Goal: Information Seeking & Learning: Learn about a topic

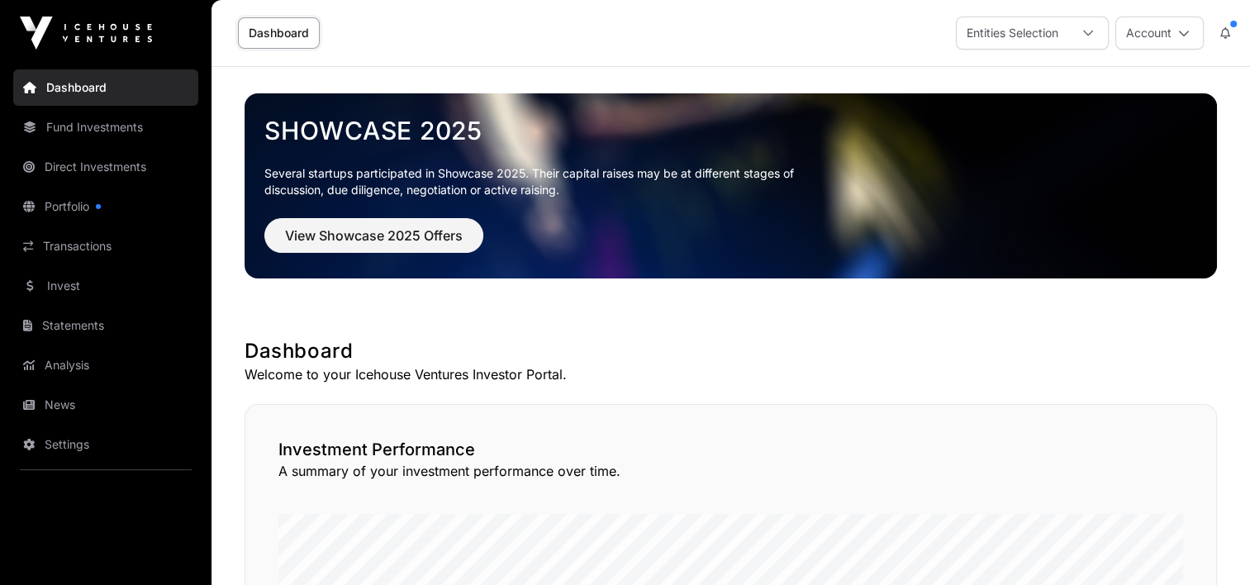
click at [78, 126] on link "Fund Investments" at bounding box center [105, 127] width 185 height 36
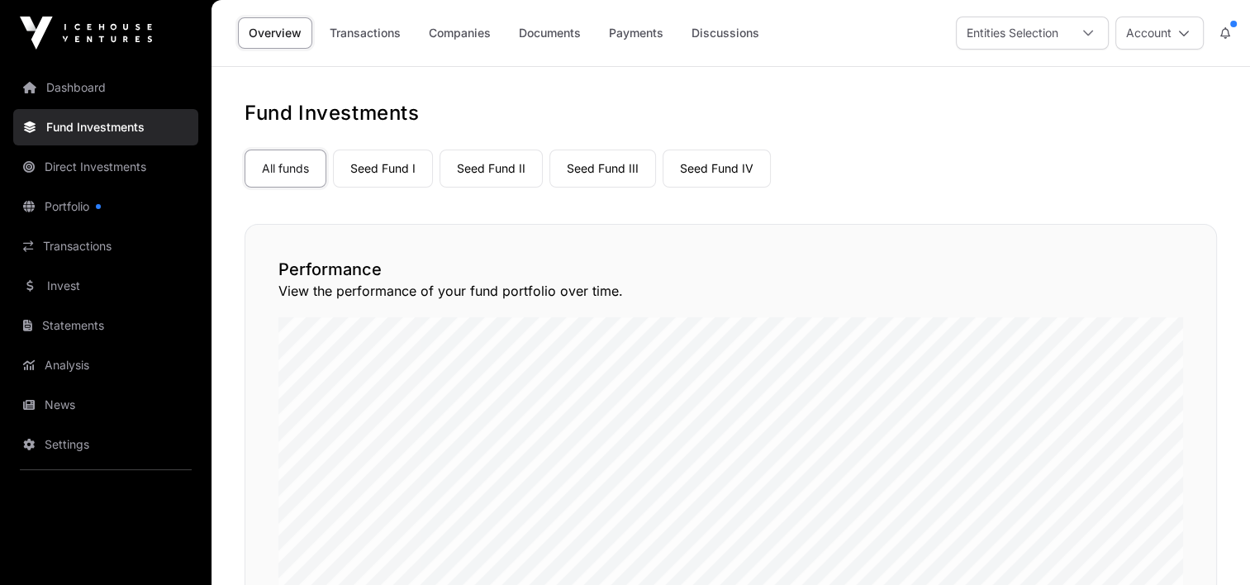
click at [94, 79] on link "Dashboard" at bounding box center [105, 87] width 185 height 36
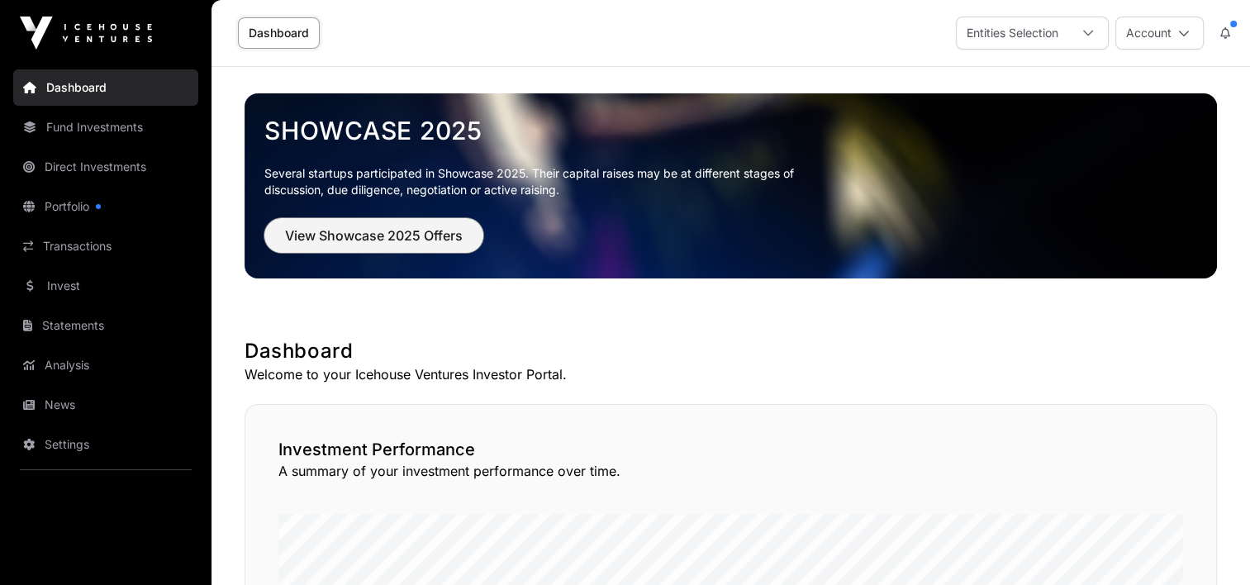
click at [363, 239] on span "View Showcase 2025 Offers" at bounding box center [374, 236] width 178 height 20
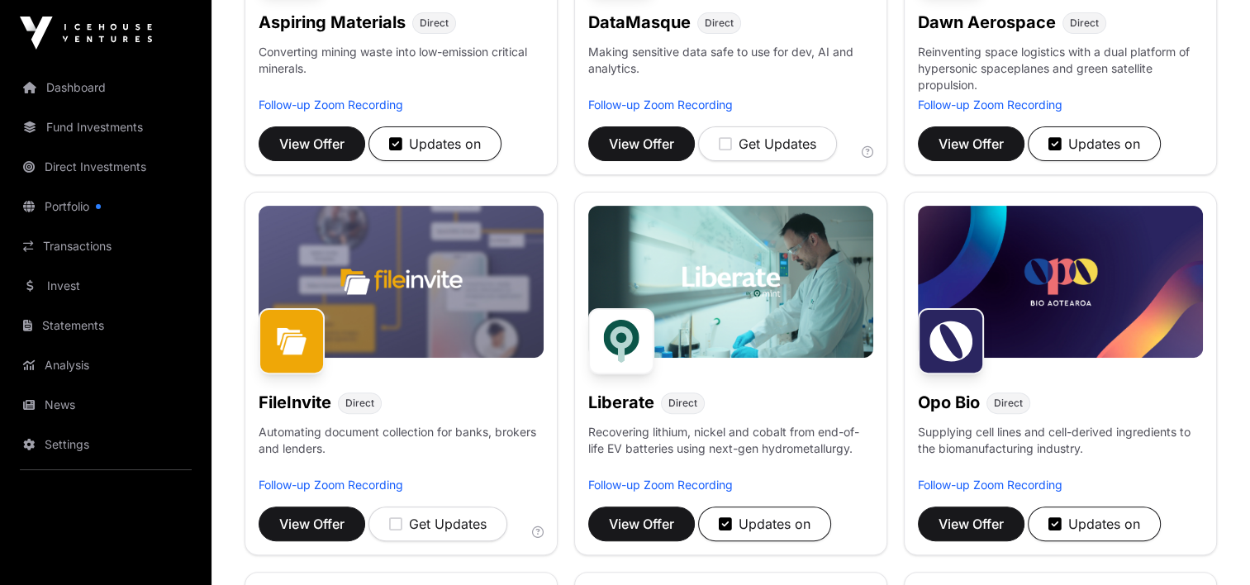
scroll to position [860, 0]
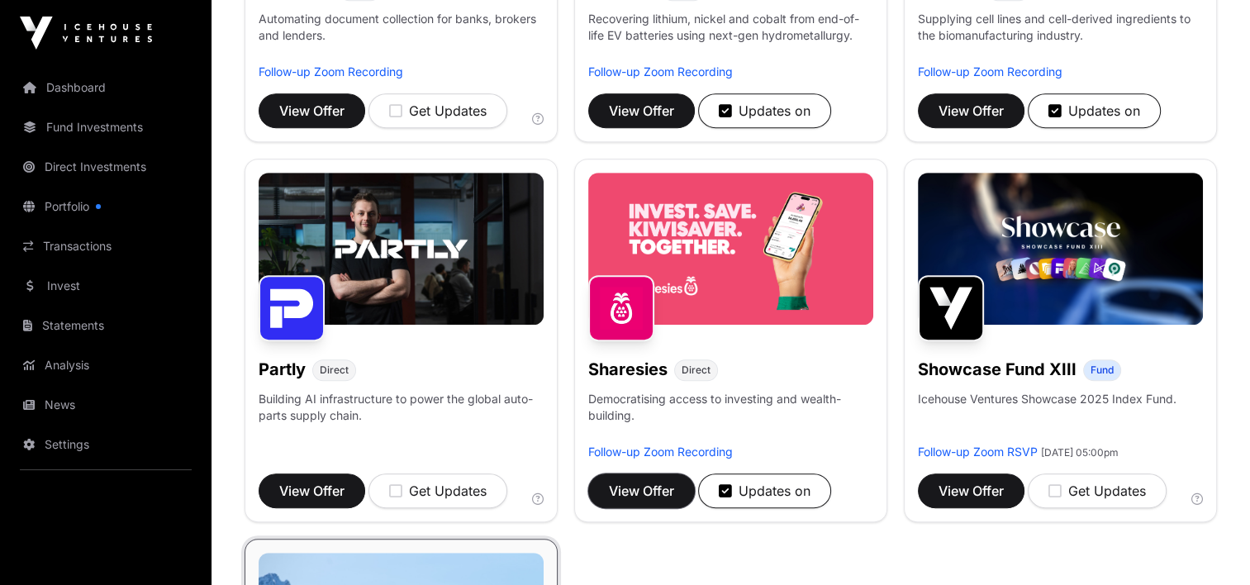
click at [631, 483] on span "View Offer" at bounding box center [641, 491] width 65 height 20
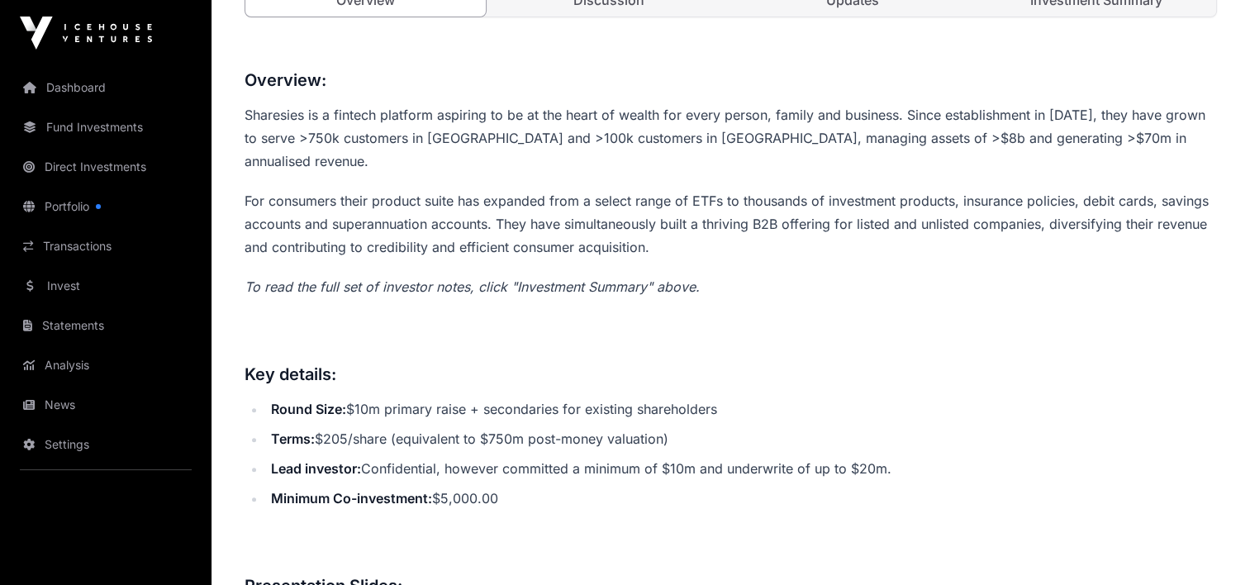
scroll to position [744, 0]
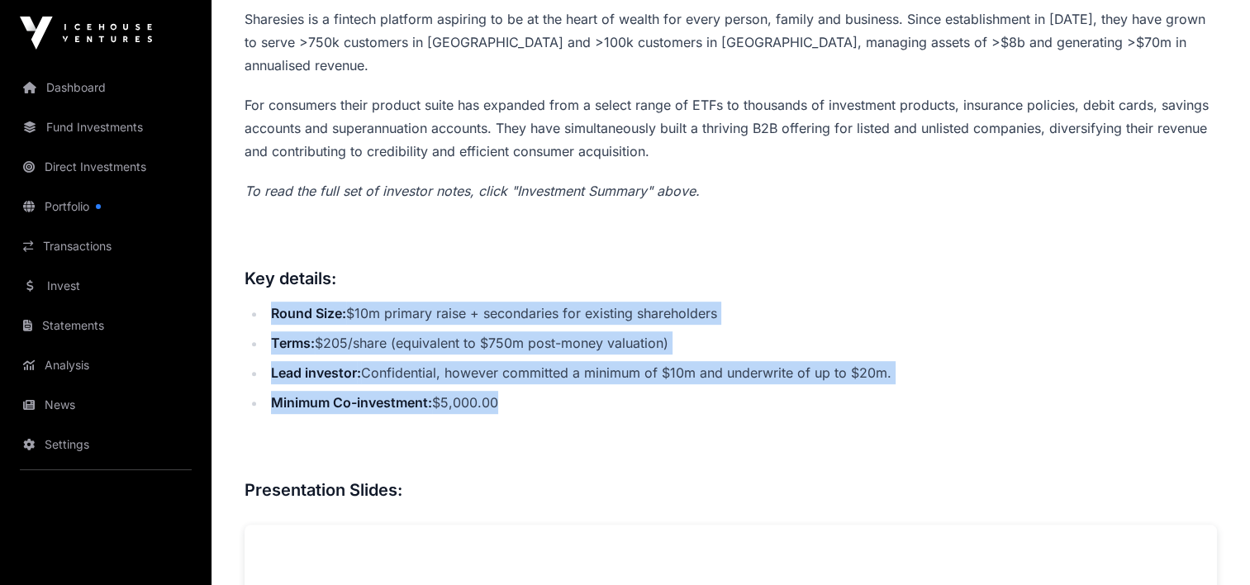
drag, startPoint x: 274, startPoint y: 288, endPoint x: 523, endPoint y: 383, distance: 267.3
click at [523, 383] on ul "Round Size: $10m primary raise + secondaries for existing shareholders Terms: $…" at bounding box center [731, 358] width 973 height 112
drag, startPoint x: 523, startPoint y: 383, endPoint x: 458, endPoint y: 342, distance: 77.3
click at [477, 361] on li "Lead investor : Confidential, however committed a minimum of $10m and underwrit…" at bounding box center [741, 372] width 951 height 23
drag, startPoint x: 245, startPoint y: 252, endPoint x: 532, endPoint y: 383, distance: 316.2
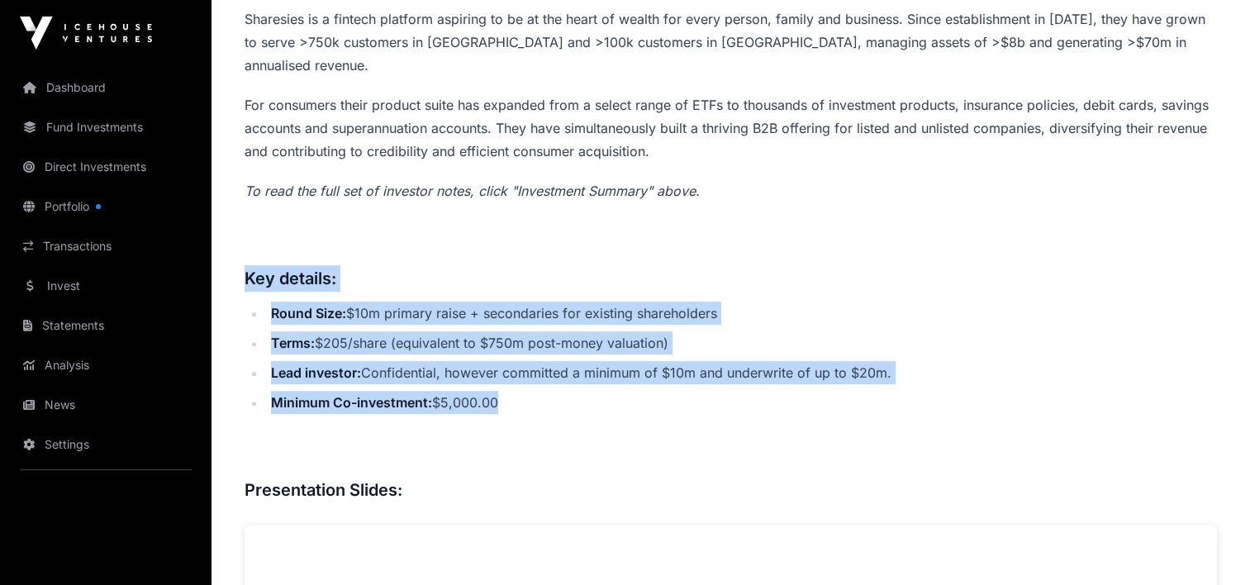
copy div "Key details: Round Size: $10m primary raise + secondaries for existing sharehol…"
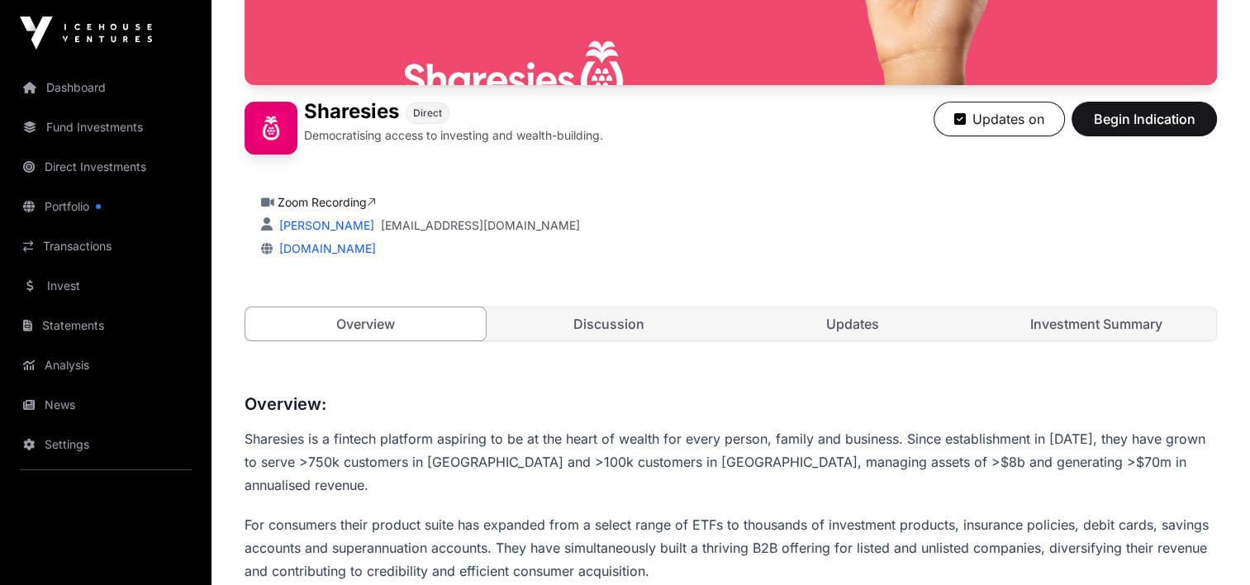
scroll to position [459, 0]
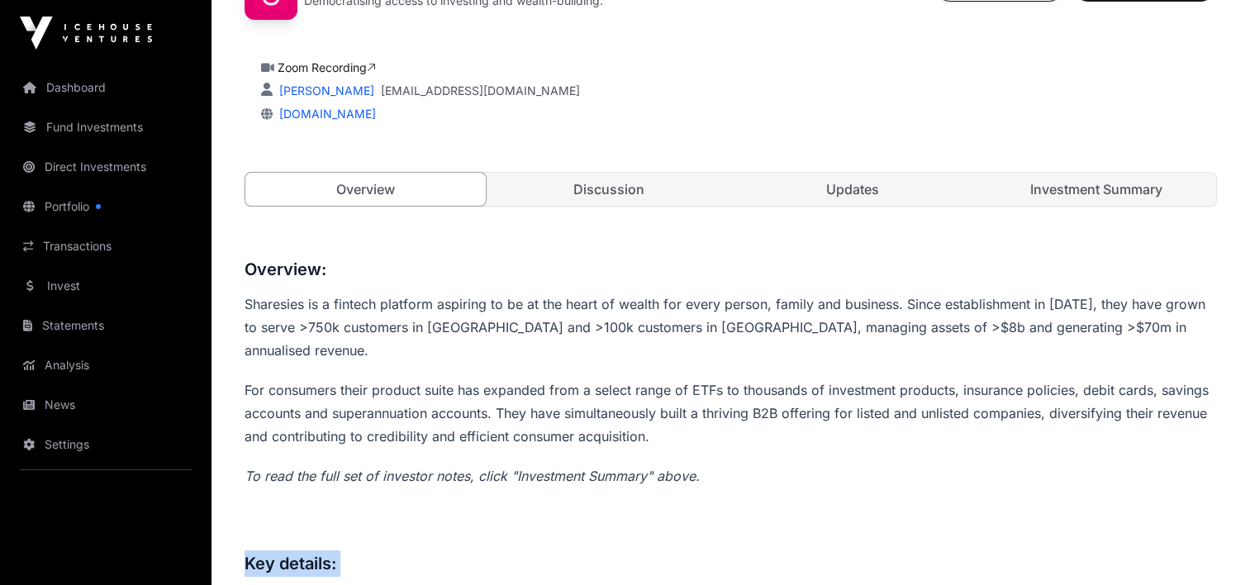
click at [859, 184] on link "Updates" at bounding box center [853, 189] width 240 height 33
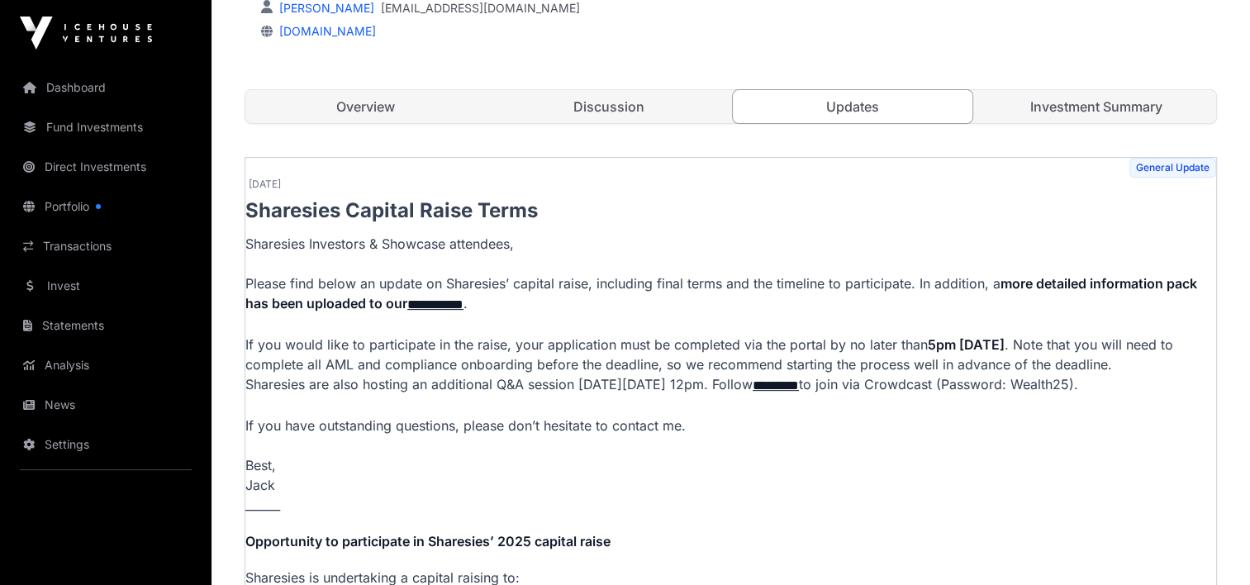
scroll to position [624, 0]
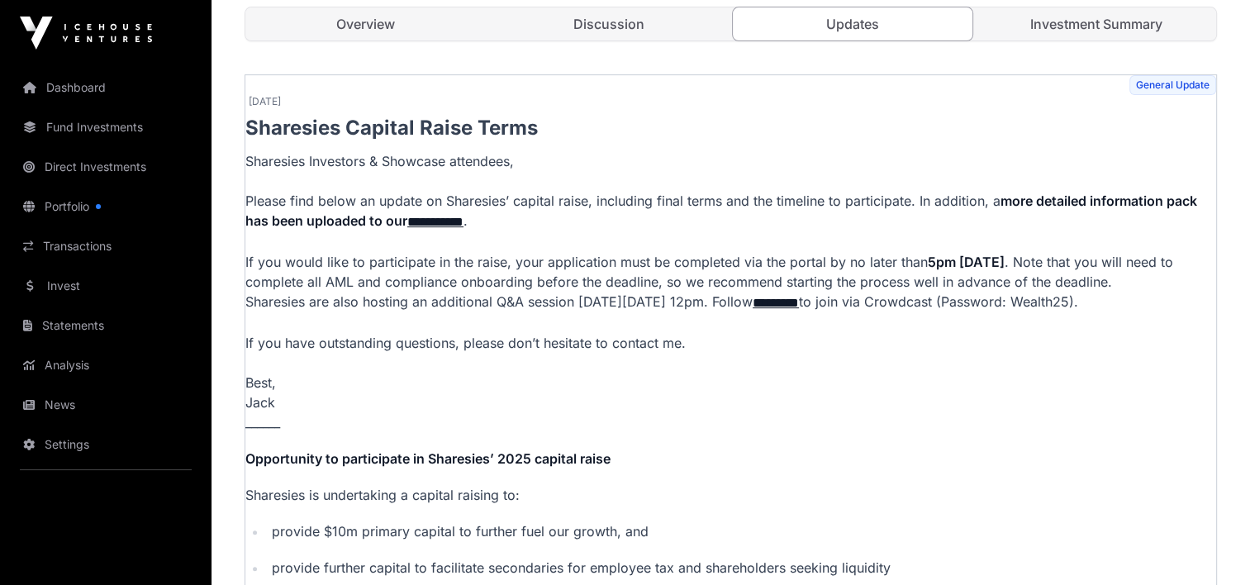
click at [431, 219] on link "**********" at bounding box center [435, 222] width 56 height 12
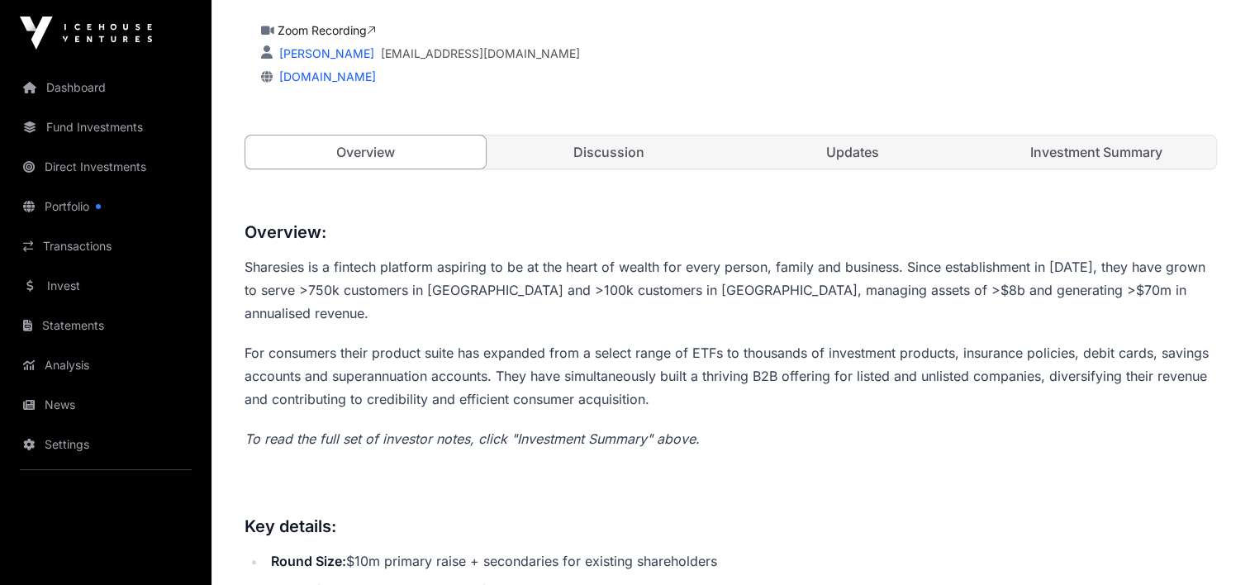
scroll to position [496, 0]
click at [1097, 151] on link "Investment Summary" at bounding box center [1096, 152] width 240 height 33
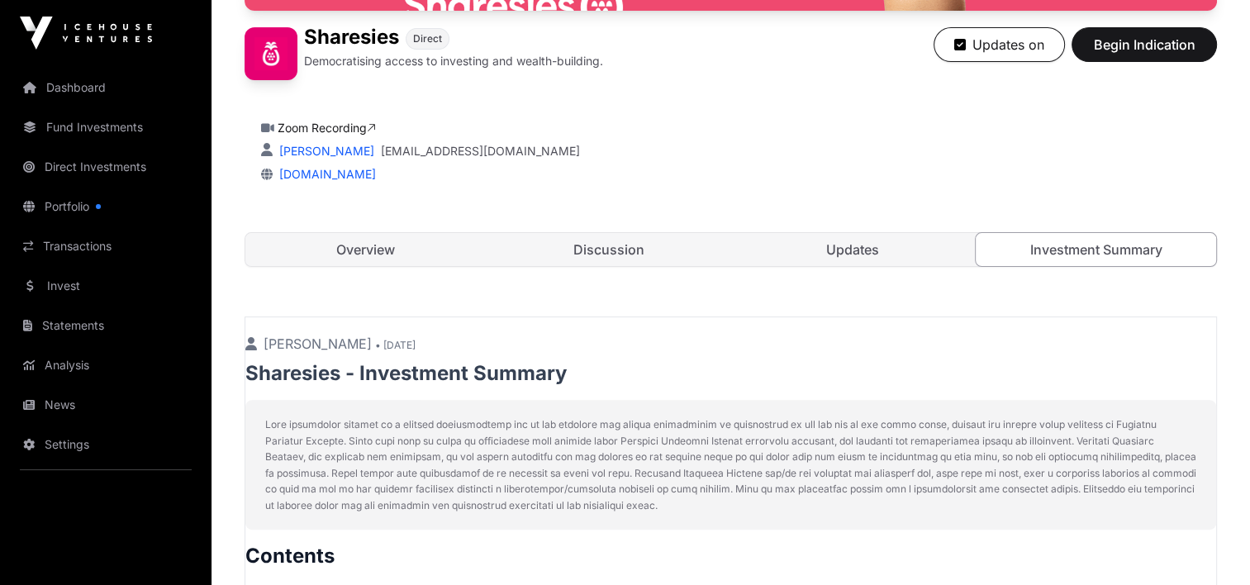
scroll to position [414, 0]
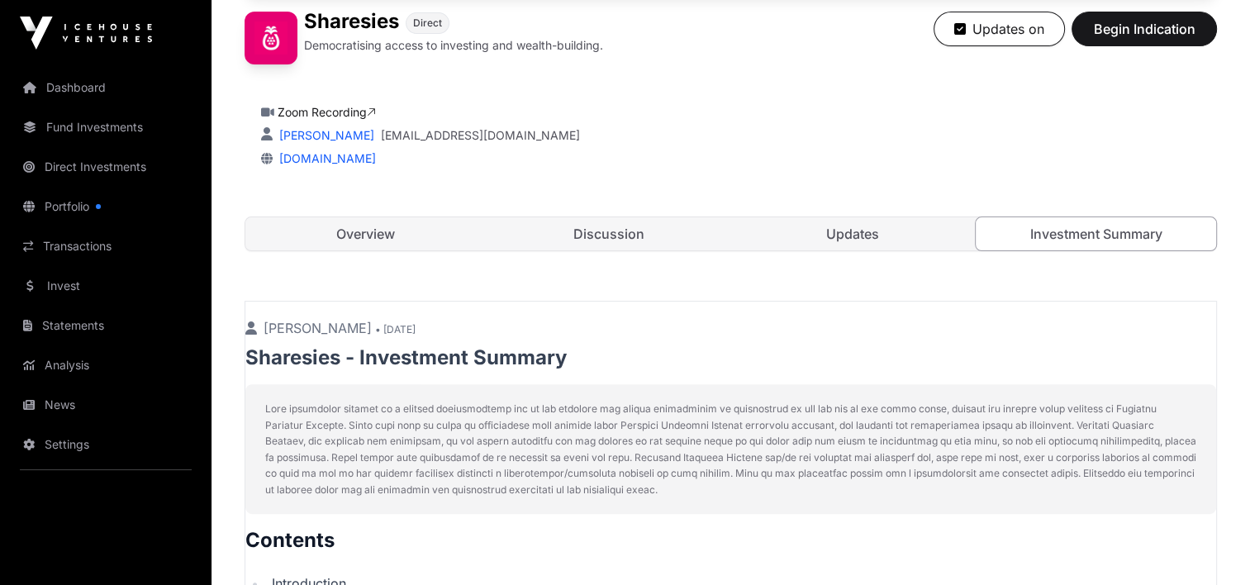
click at [814, 226] on link "Updates" at bounding box center [853, 233] width 240 height 33
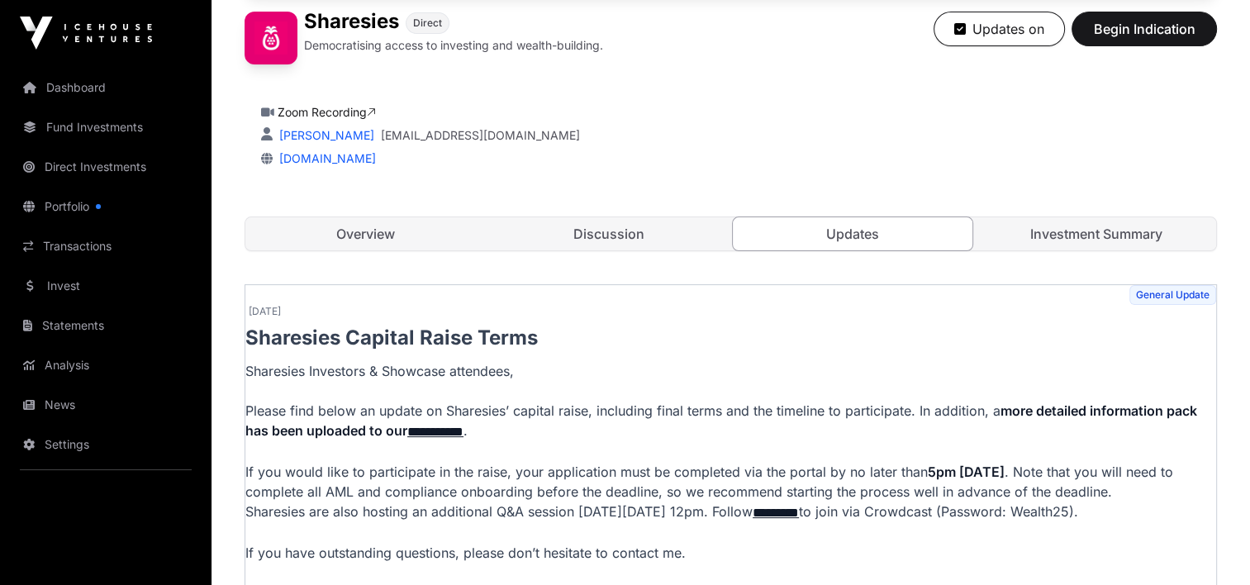
click at [610, 224] on link "Discussion" at bounding box center [609, 233] width 240 height 33
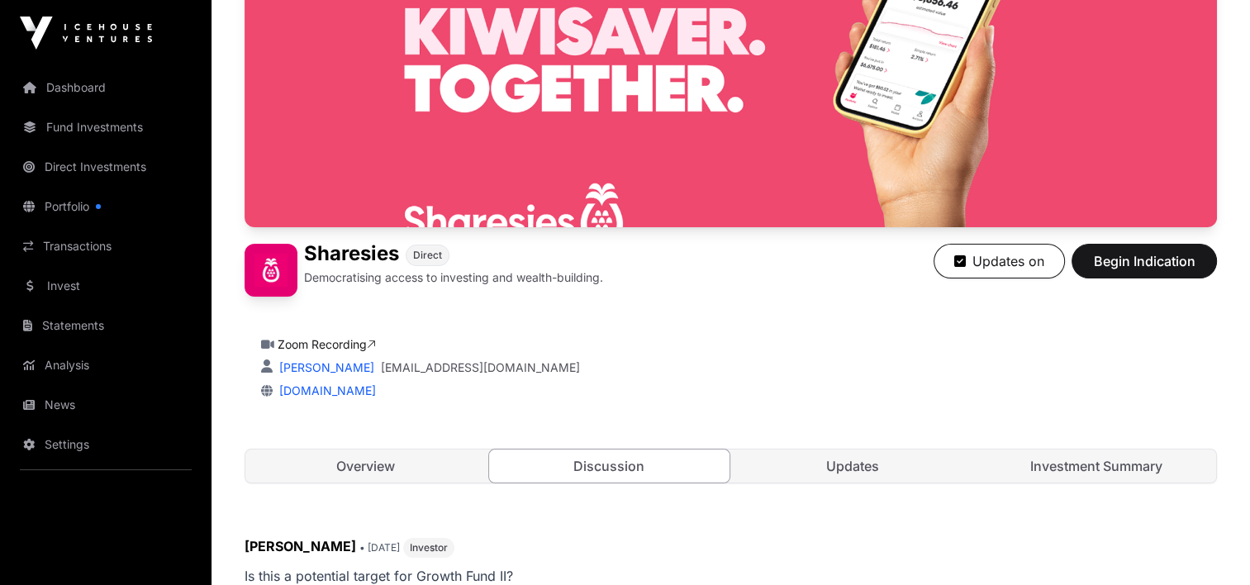
scroll to position [166, 0]
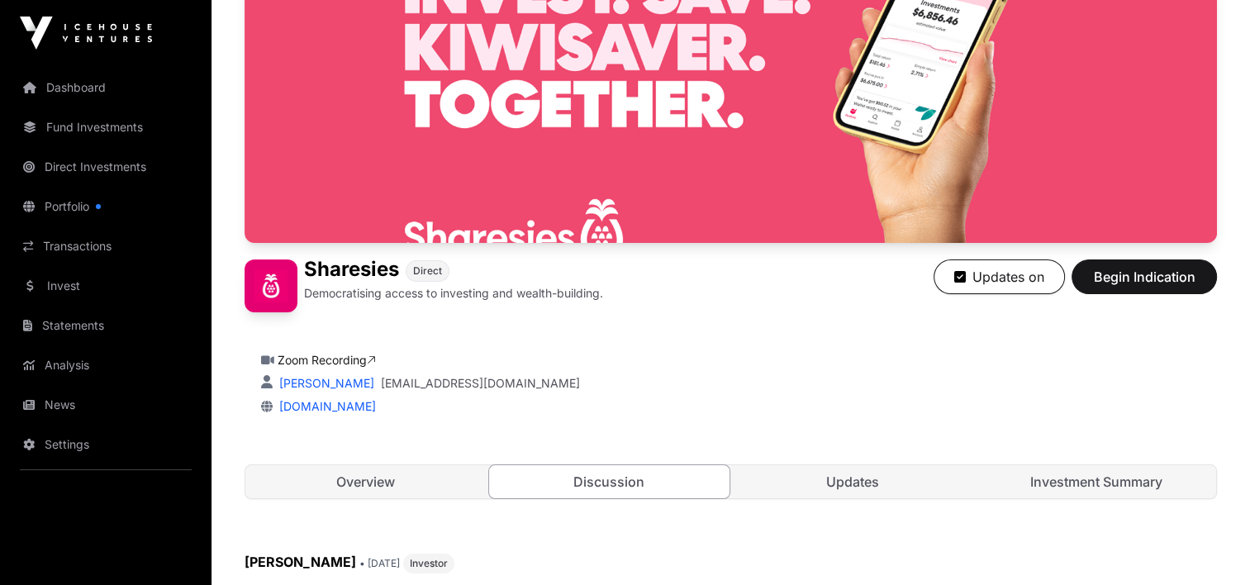
click at [357, 476] on link "Overview" at bounding box center [365, 481] width 240 height 33
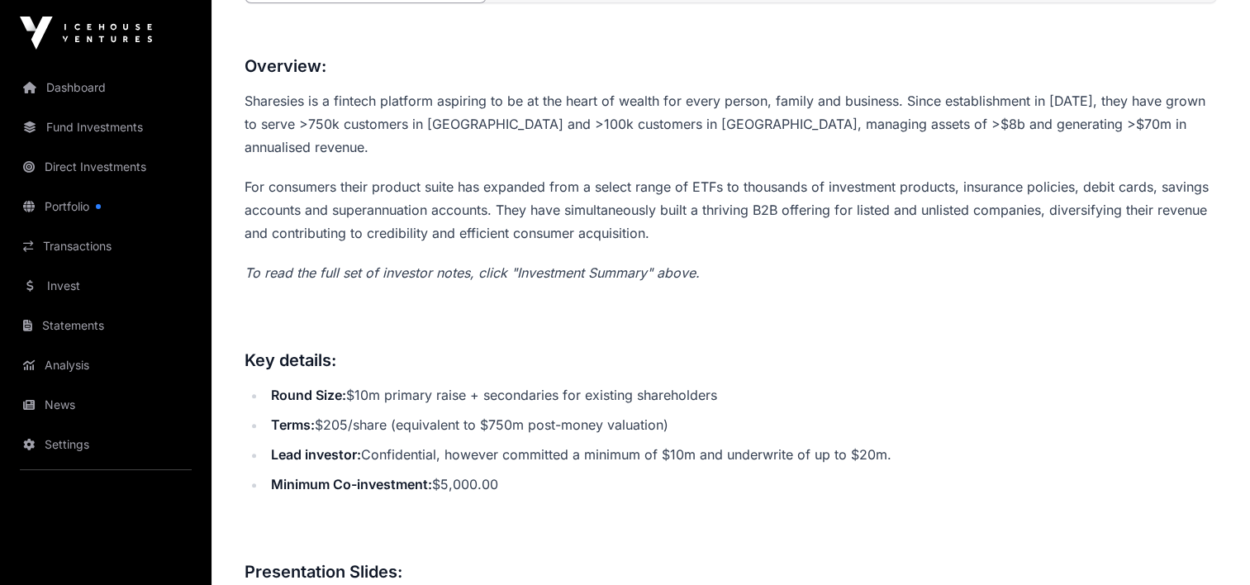
scroll to position [745, 0]
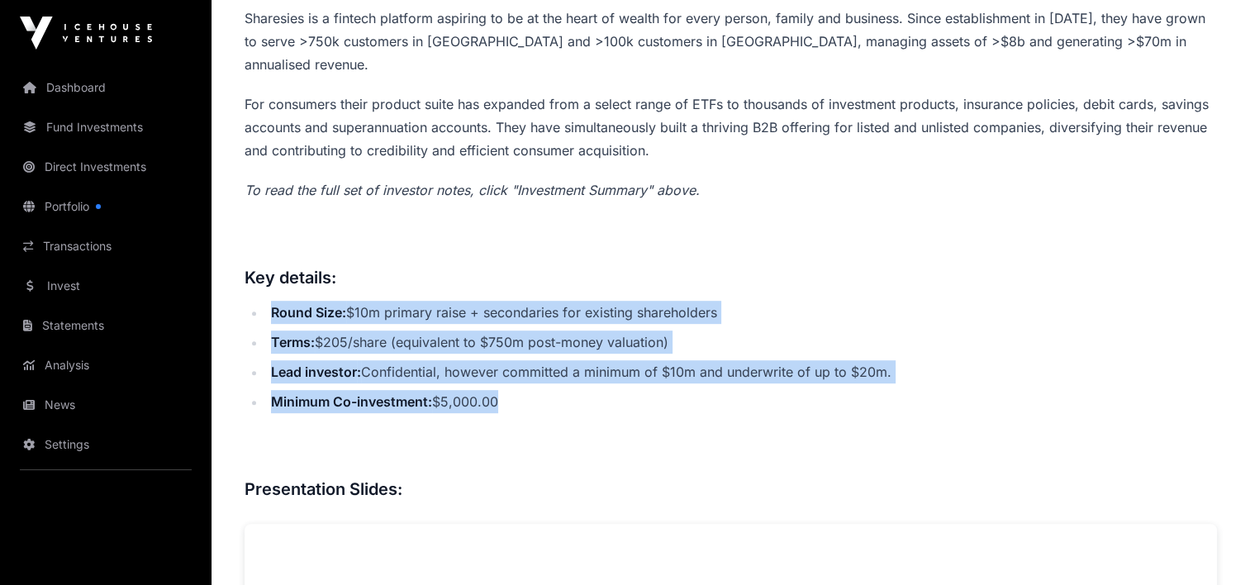
drag, startPoint x: 272, startPoint y: 283, endPoint x: 540, endPoint y: 370, distance: 282.5
click at [540, 370] on ul "Round Size: $10m primary raise + secondaries for existing shareholders Terms: $…" at bounding box center [731, 357] width 973 height 112
drag, startPoint x: 540, startPoint y: 370, endPoint x: 429, endPoint y: 319, distance: 122.8
copy ul "Round Size: $10m primary raise + secondaries for existing shareholders Terms: $…"
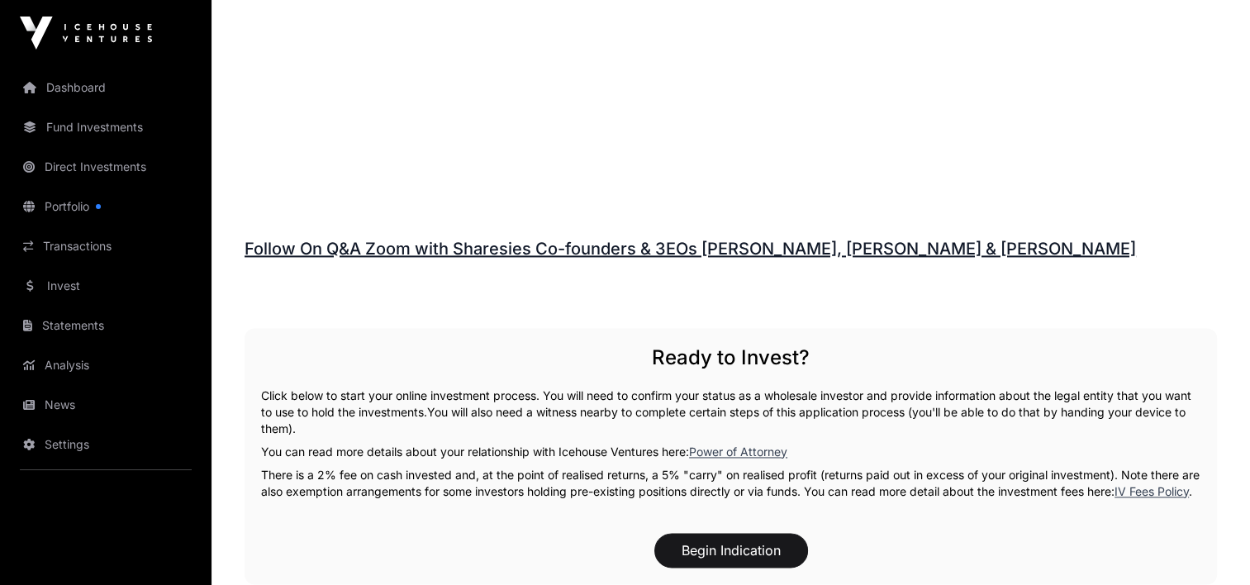
scroll to position [2315, 0]
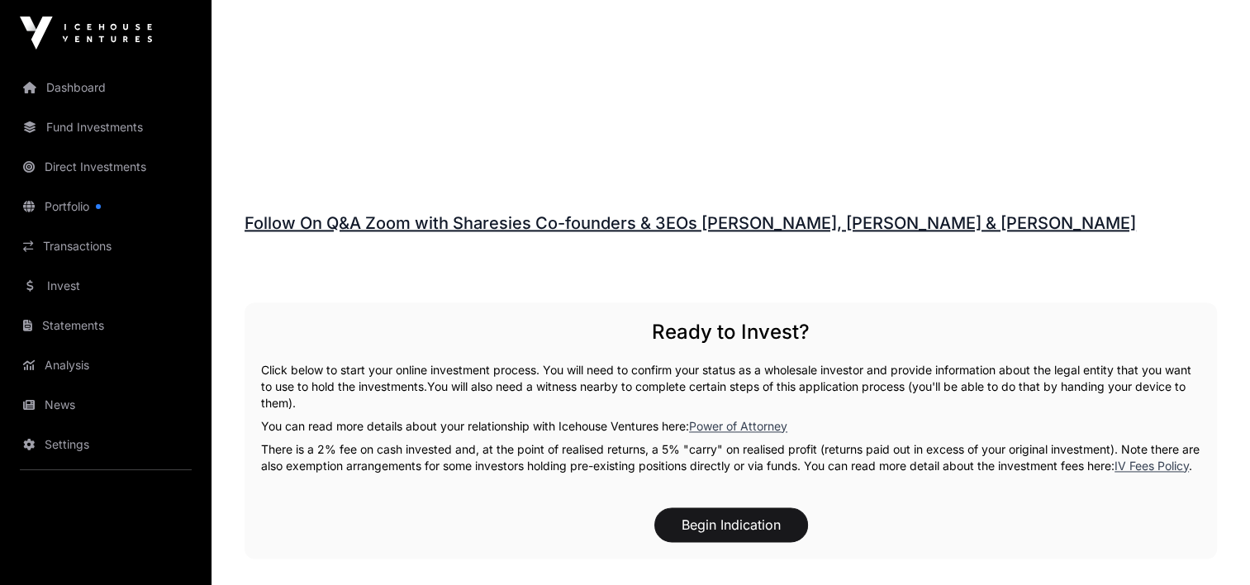
click at [559, 213] on link "Follow On Q&A Zoom with Sharesies Co-founders & 3EOs [PERSON_NAME], [PERSON_NAM…" at bounding box center [691, 223] width 892 height 20
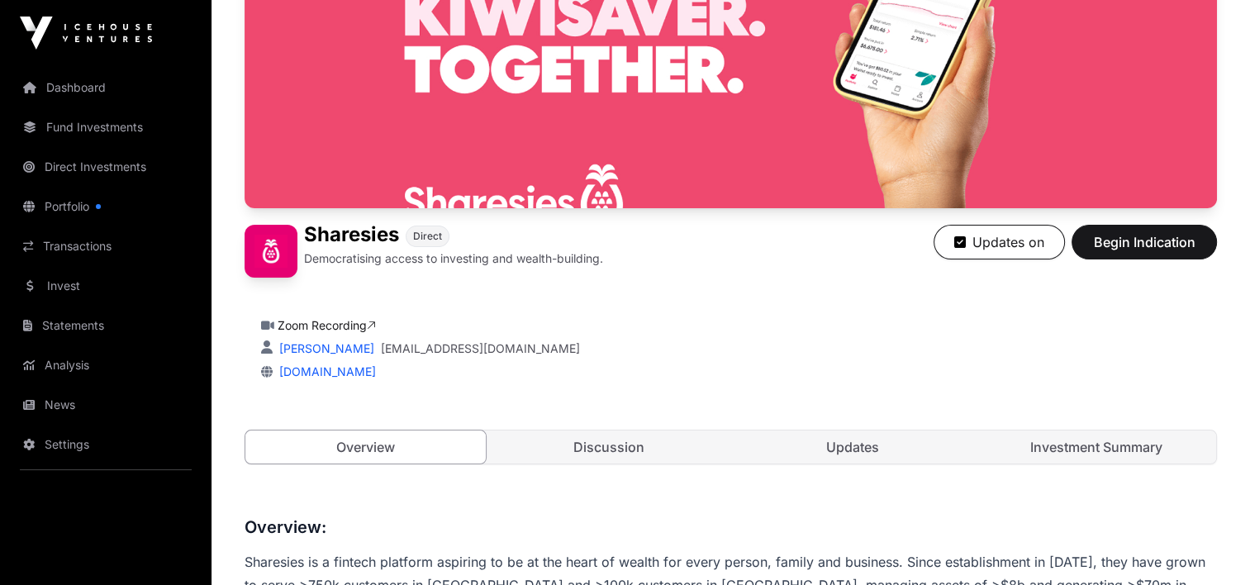
scroll to position [248, 0]
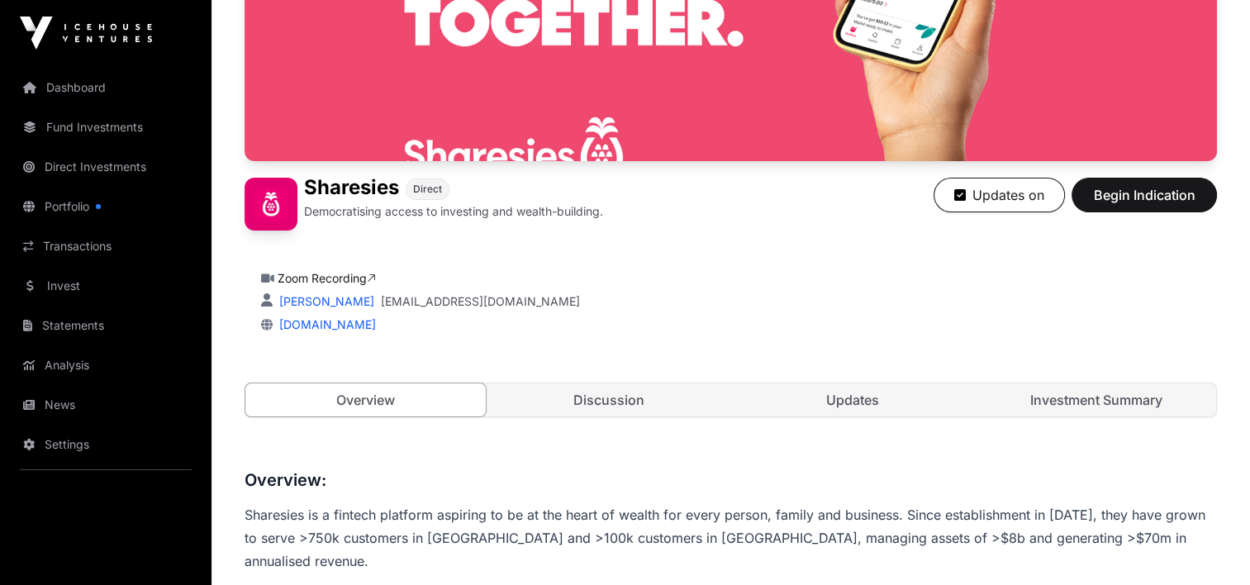
click at [344, 275] on link "Zoom Recording" at bounding box center [327, 278] width 98 height 14
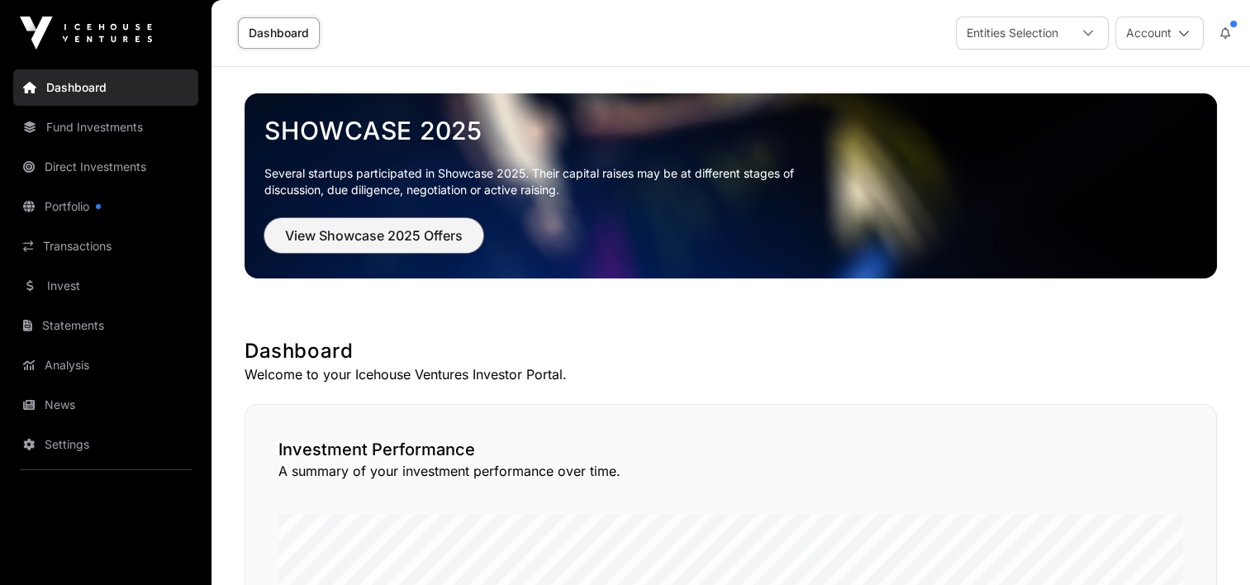
click at [330, 236] on span "View Showcase 2025 Offers" at bounding box center [374, 236] width 178 height 20
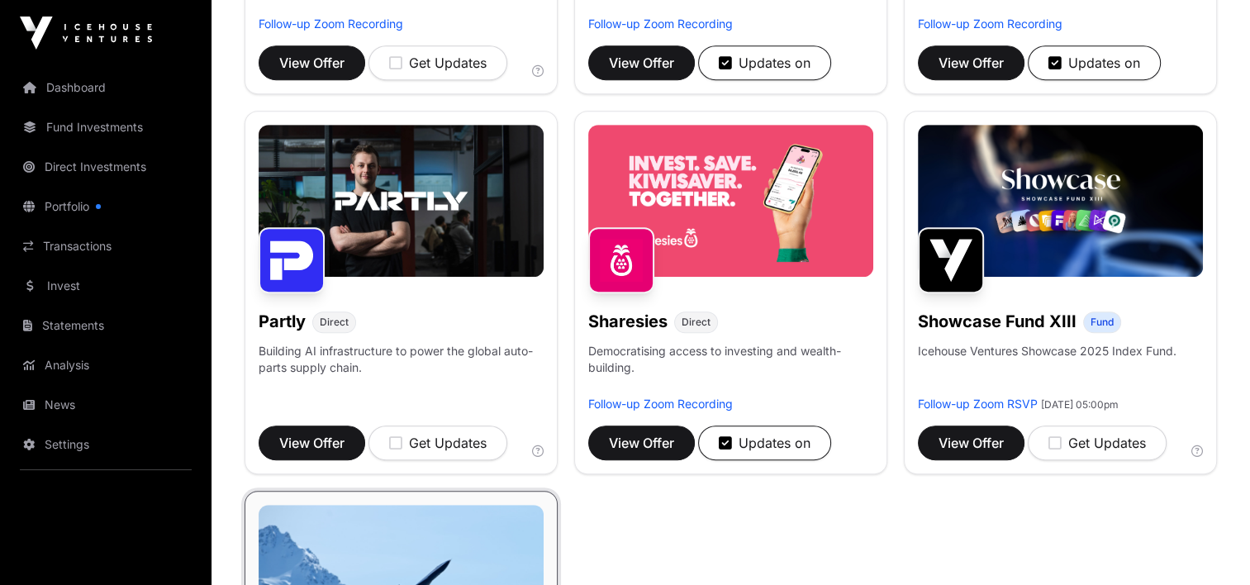
scroll to position [909, 0]
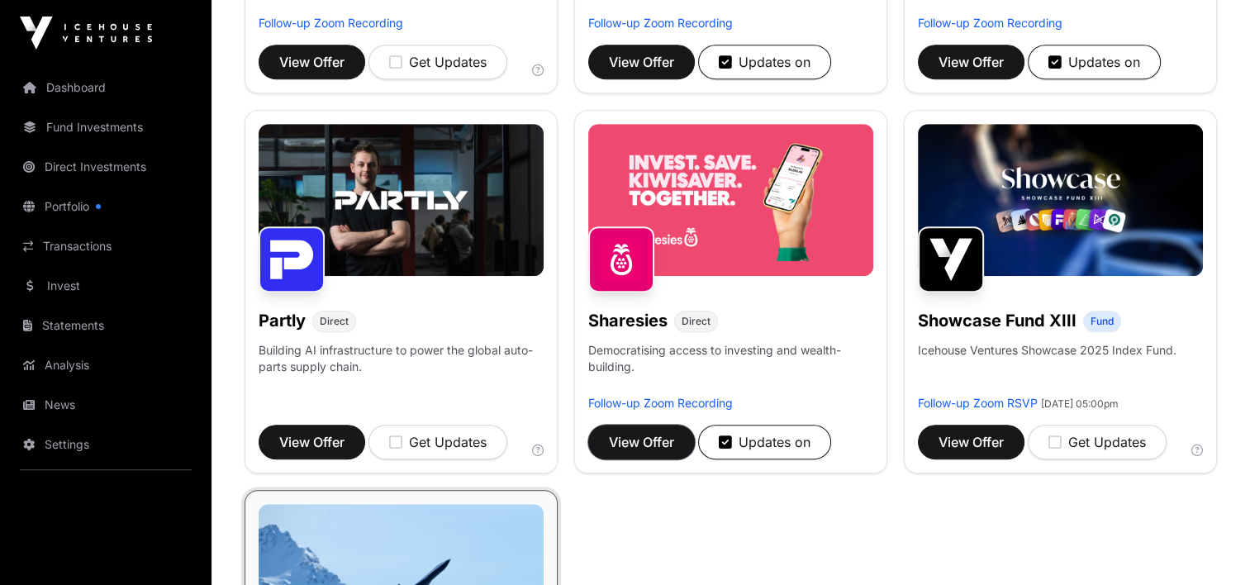
click at [659, 440] on span "View Offer" at bounding box center [641, 442] width 65 height 20
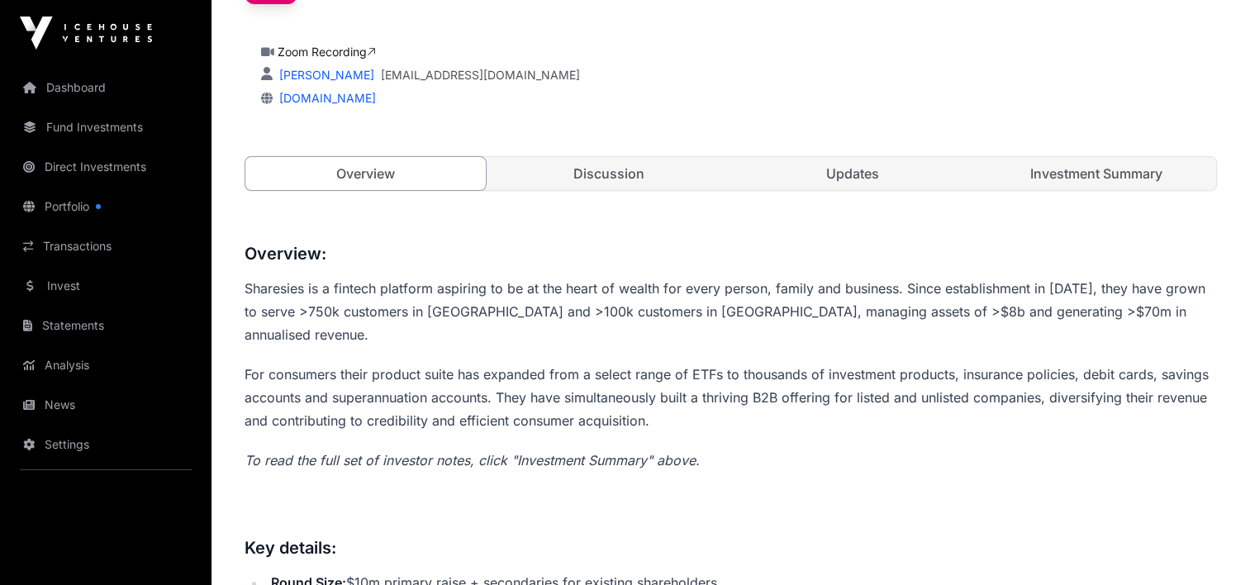
scroll to position [496, 0]
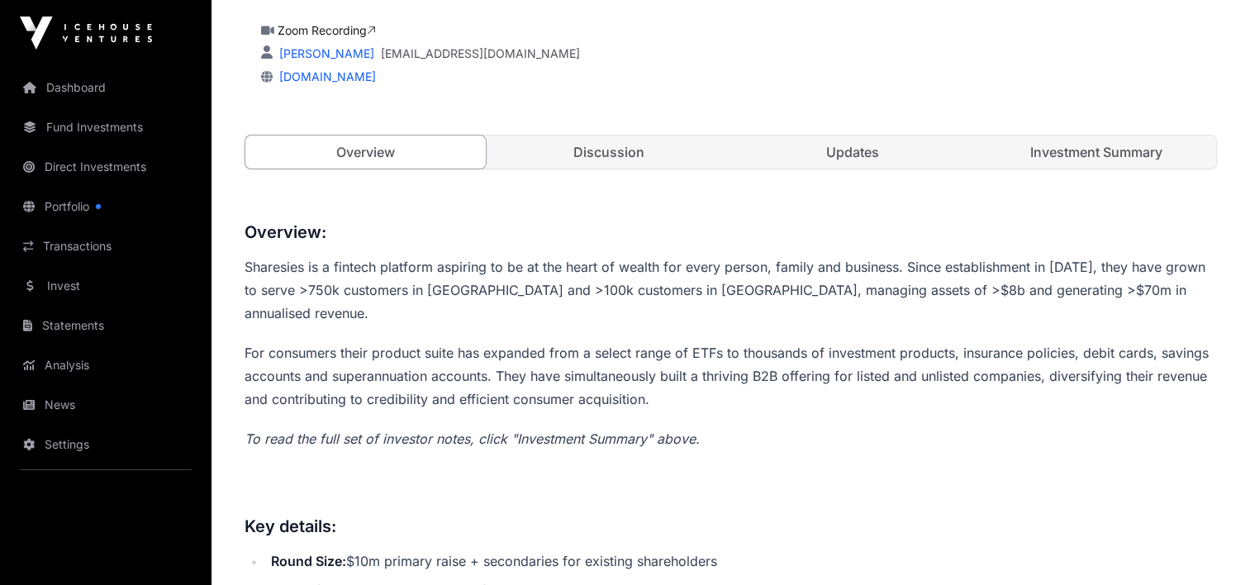
click at [834, 150] on link "Updates" at bounding box center [853, 152] width 240 height 33
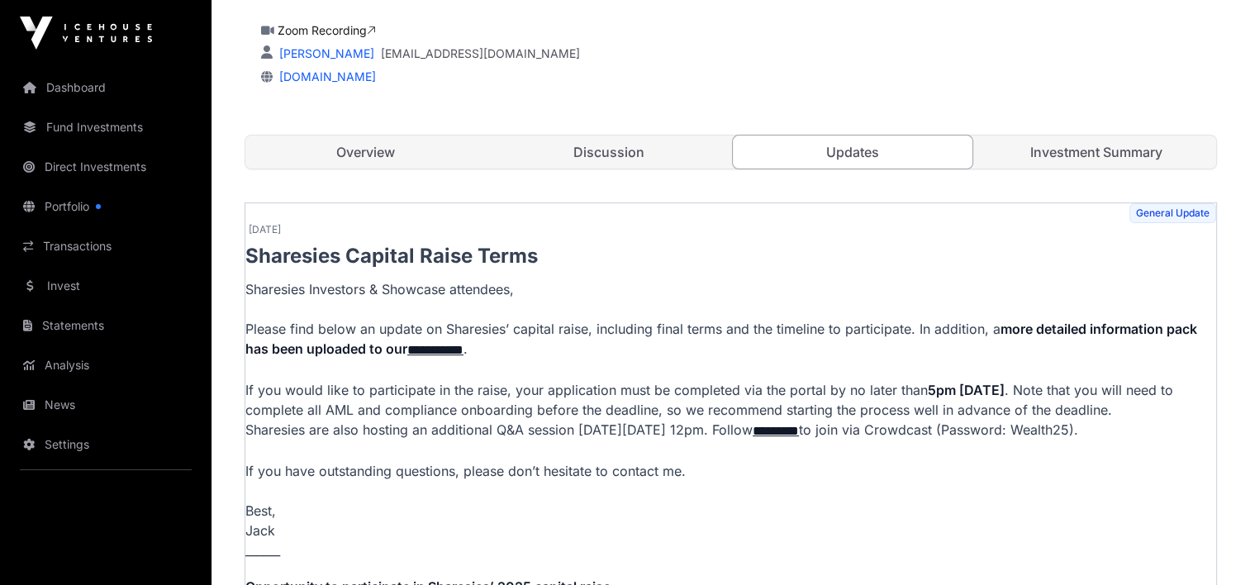
click at [419, 431] on p "**********" at bounding box center [730, 419] width 971 height 281
drag, startPoint x: 247, startPoint y: 429, endPoint x: 353, endPoint y: 442, distance: 106.6
click at [353, 442] on p "**********" at bounding box center [730, 419] width 971 height 281
drag, startPoint x: 353, startPoint y: 442, endPoint x: 347, endPoint y: 426, distance: 17.5
copy p "Sharesies are also hosting an additional Q&A session on Wednesday 17th of Septe…"
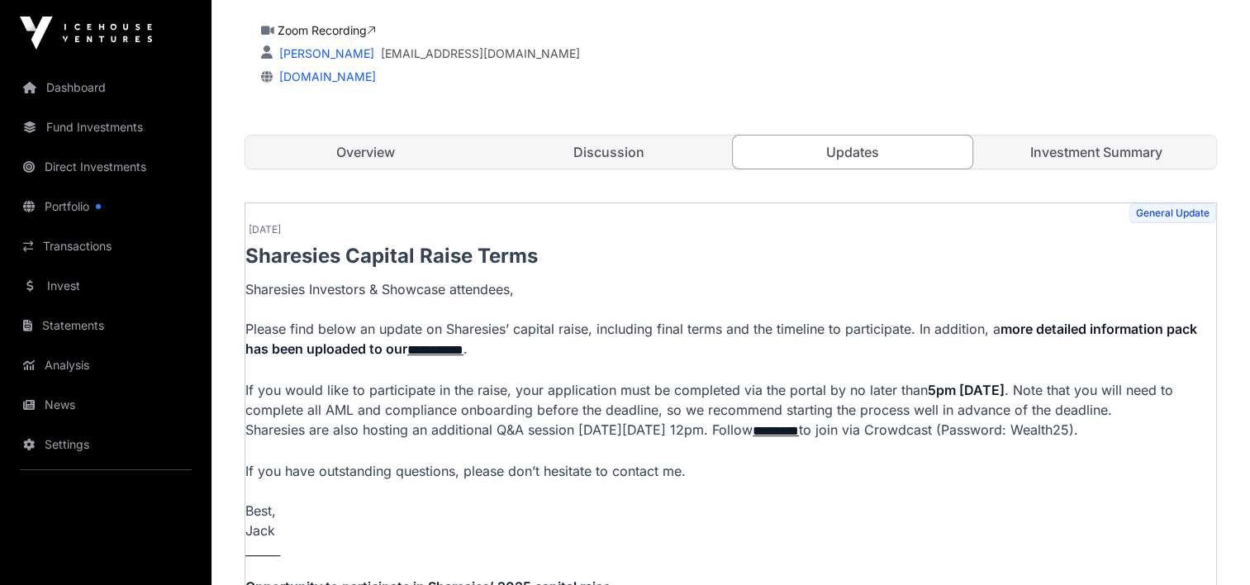
click at [599, 387] on p "**********" at bounding box center [730, 419] width 971 height 281
click at [799, 426] on link "*********" at bounding box center [776, 431] width 46 height 12
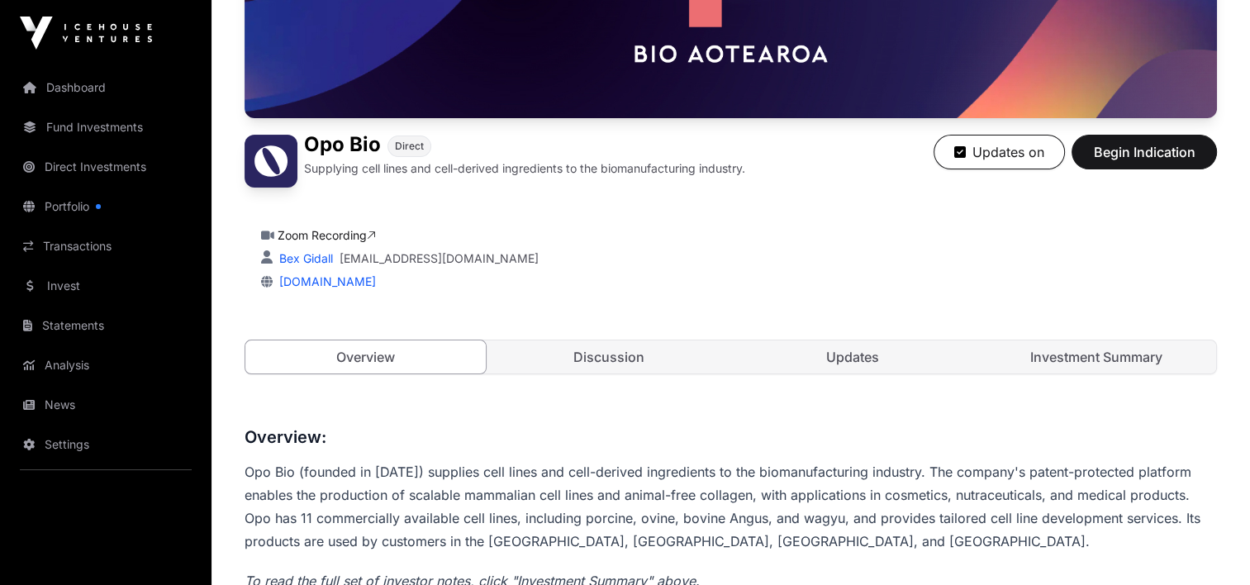
scroll to position [331, 0]
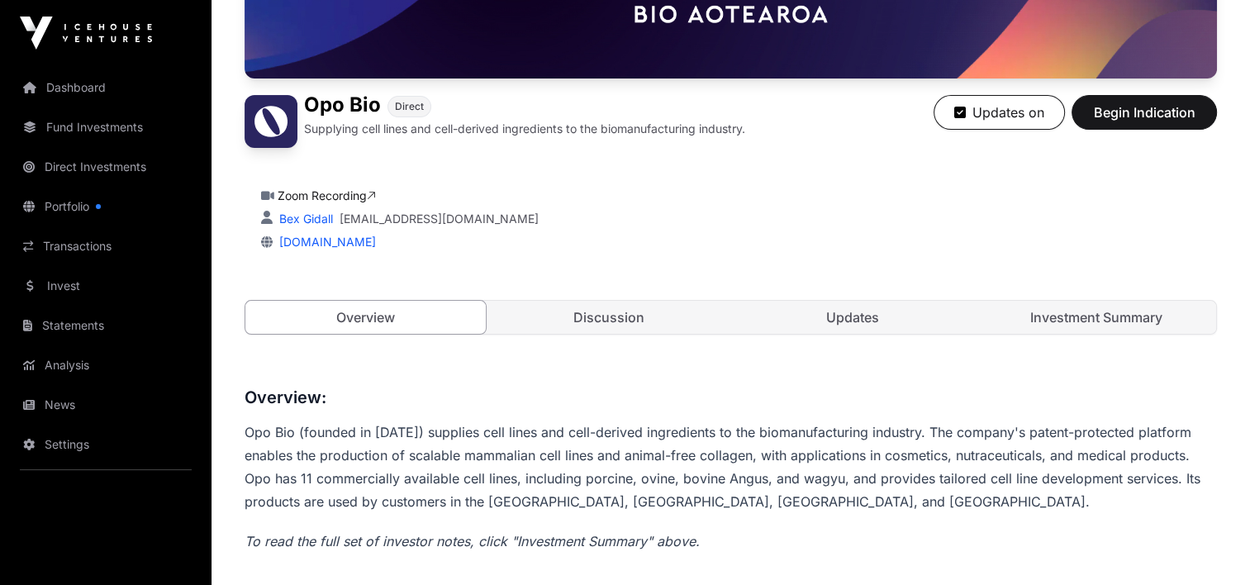
click at [827, 310] on link "Updates" at bounding box center [853, 317] width 240 height 33
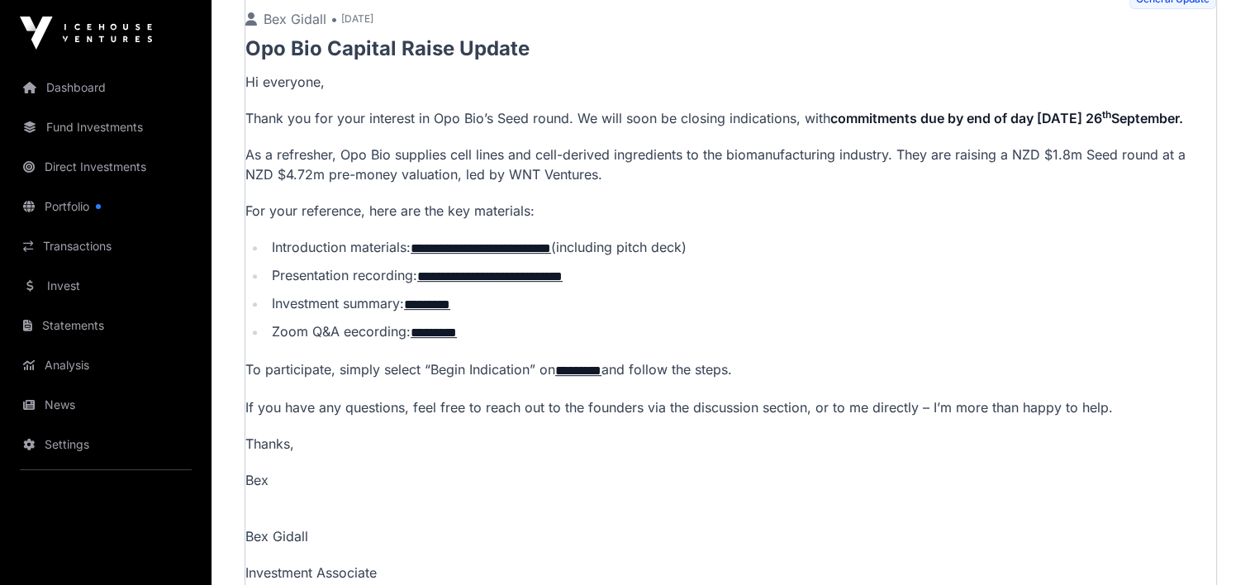
scroll to position [578, 0]
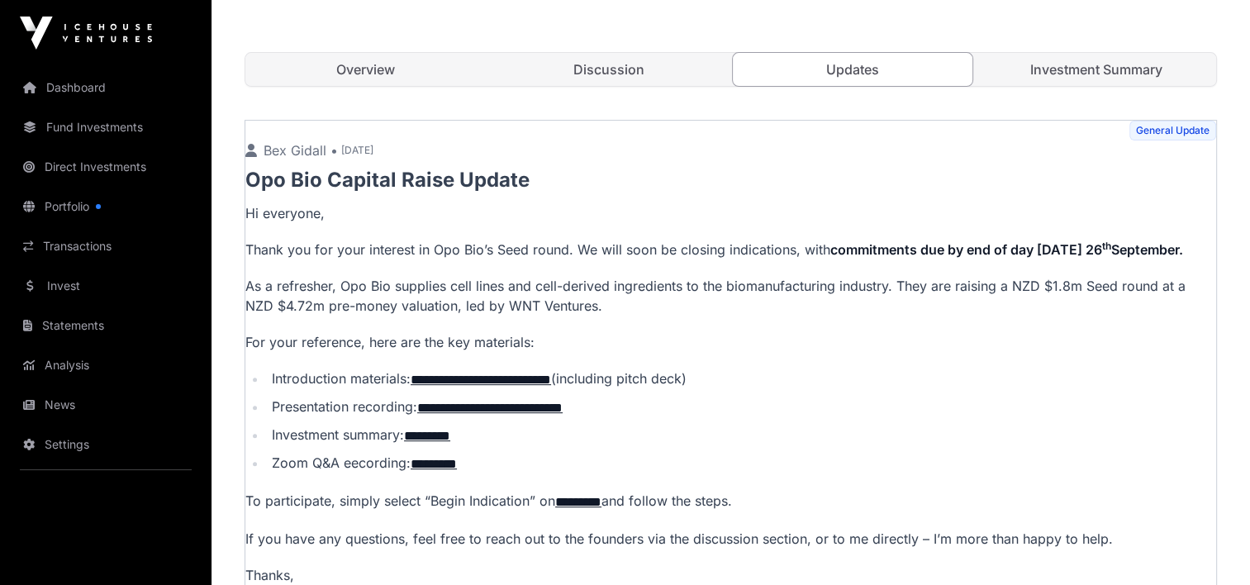
click at [608, 69] on link "Discussion" at bounding box center [609, 69] width 240 height 33
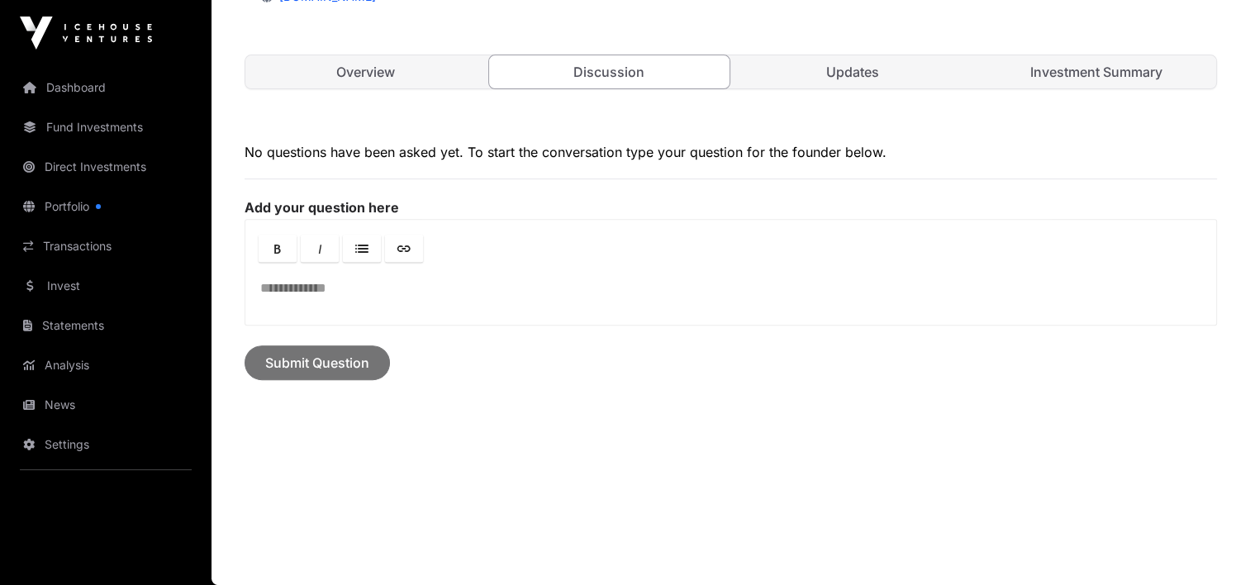
scroll to position [573, 0]
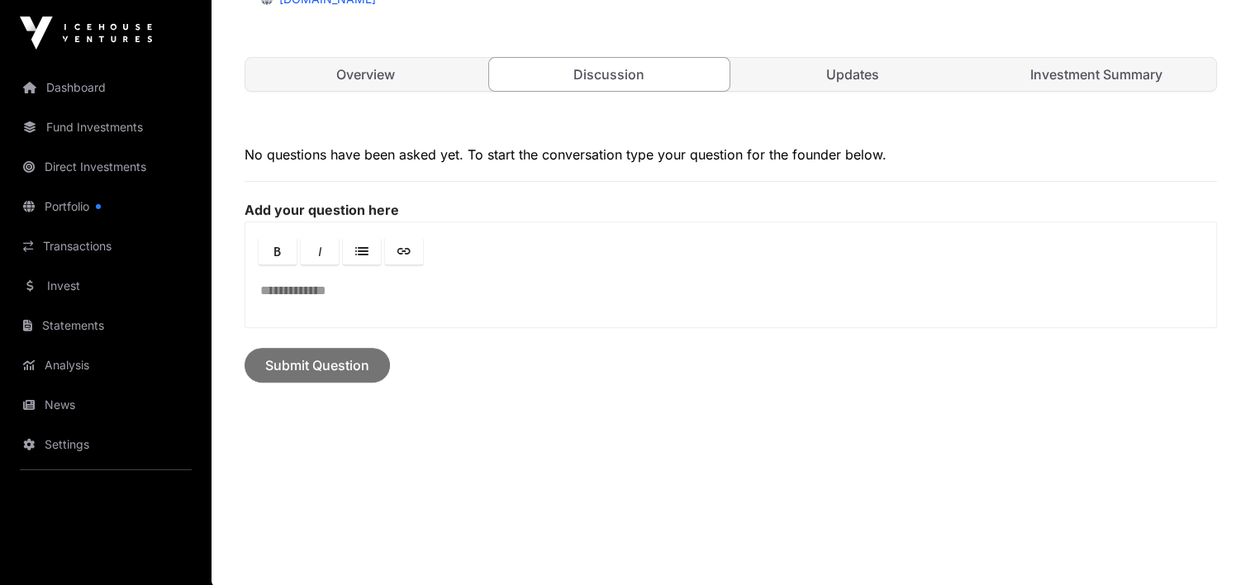
click at [324, 74] on link "Overview" at bounding box center [365, 74] width 240 height 33
